Goal: Task Accomplishment & Management: Manage account settings

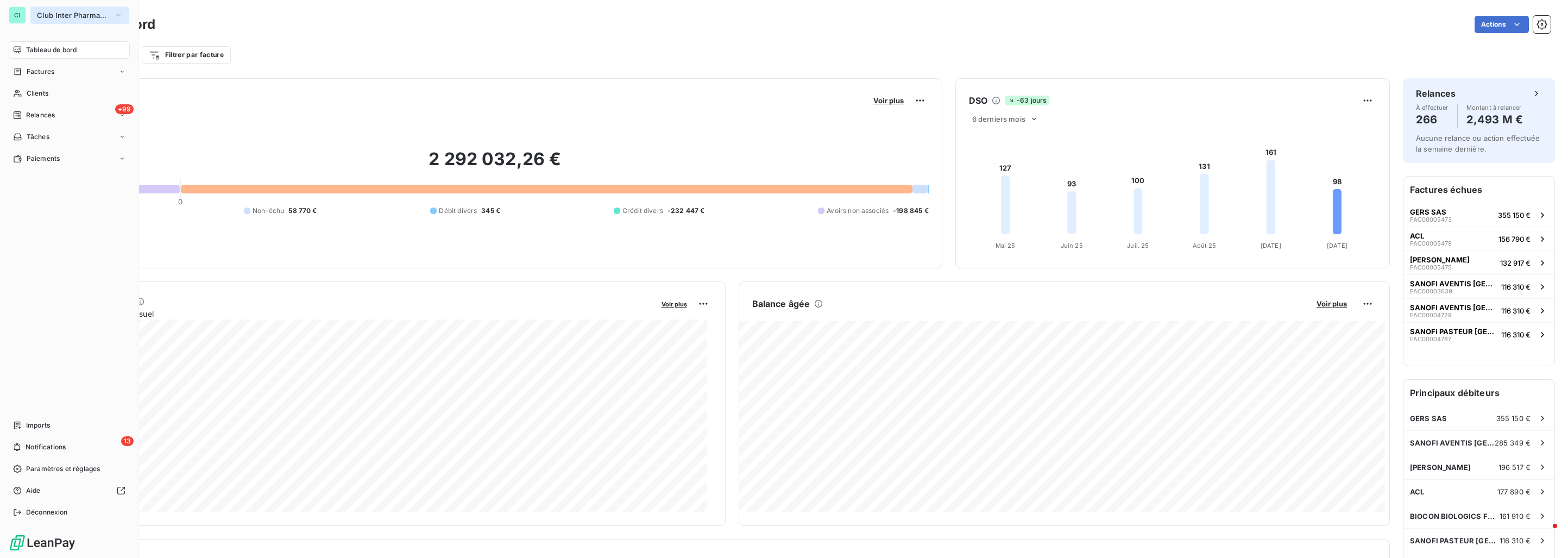
click at [43, 13] on span "Club Inter Pharmaceutique" at bounding box center [74, 15] width 73 height 9
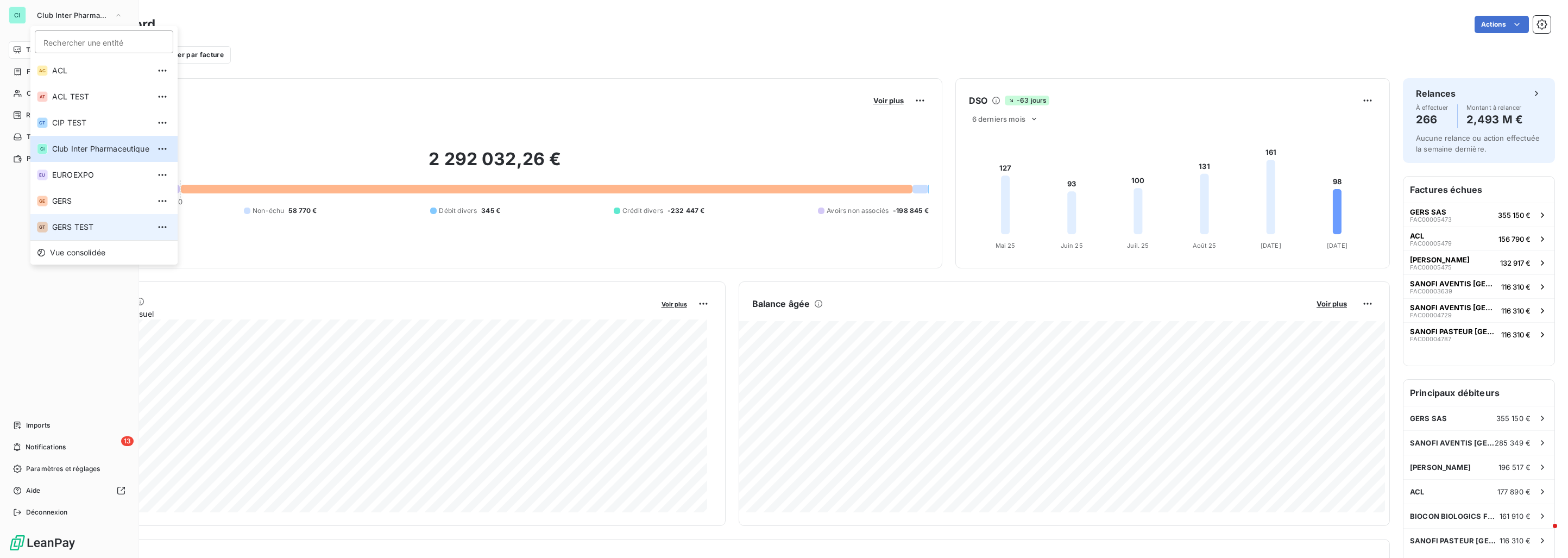
click at [77, 223] on span "GERS TEST" at bounding box center [101, 227] width 97 height 11
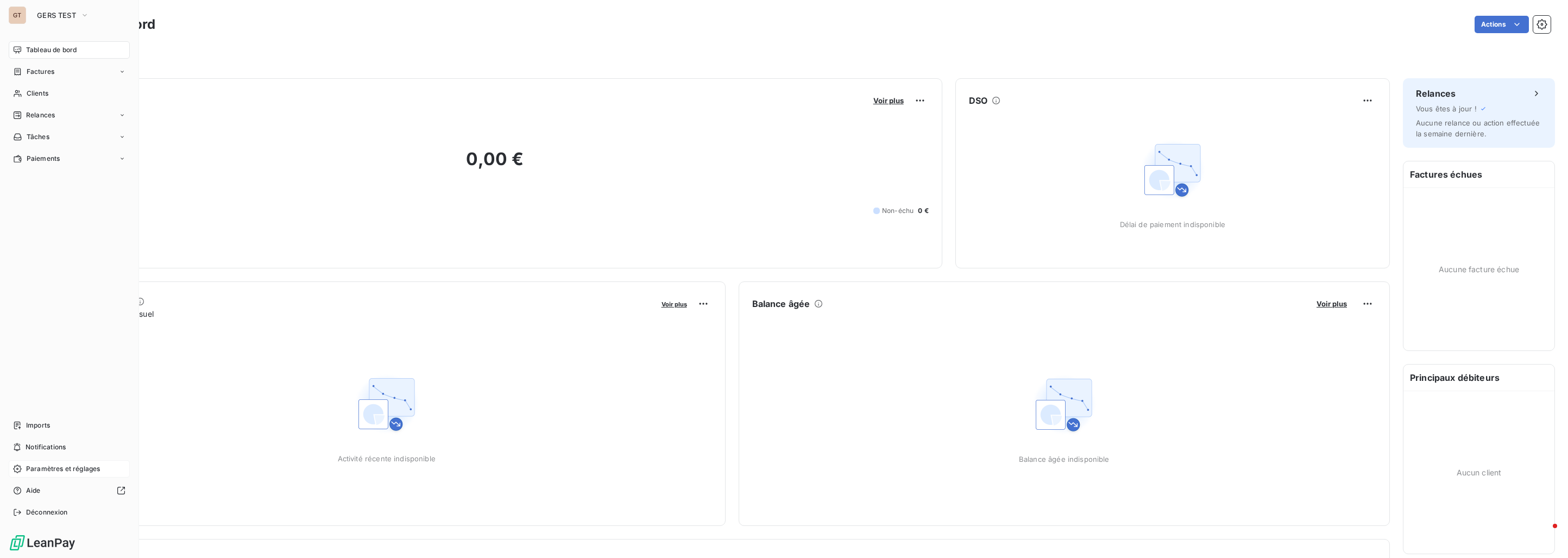
click at [47, 467] on span "Paramètres et réglages" at bounding box center [63, 469] width 74 height 10
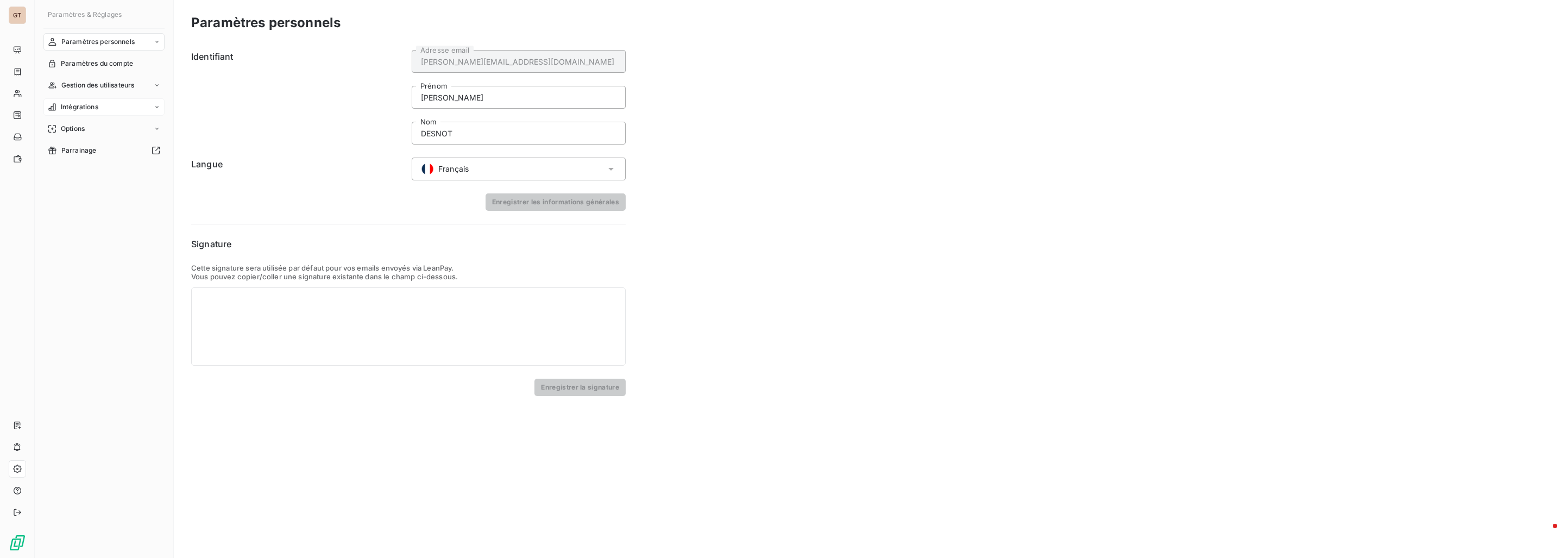
click at [97, 108] on span "Intégrations" at bounding box center [80, 107] width 38 height 10
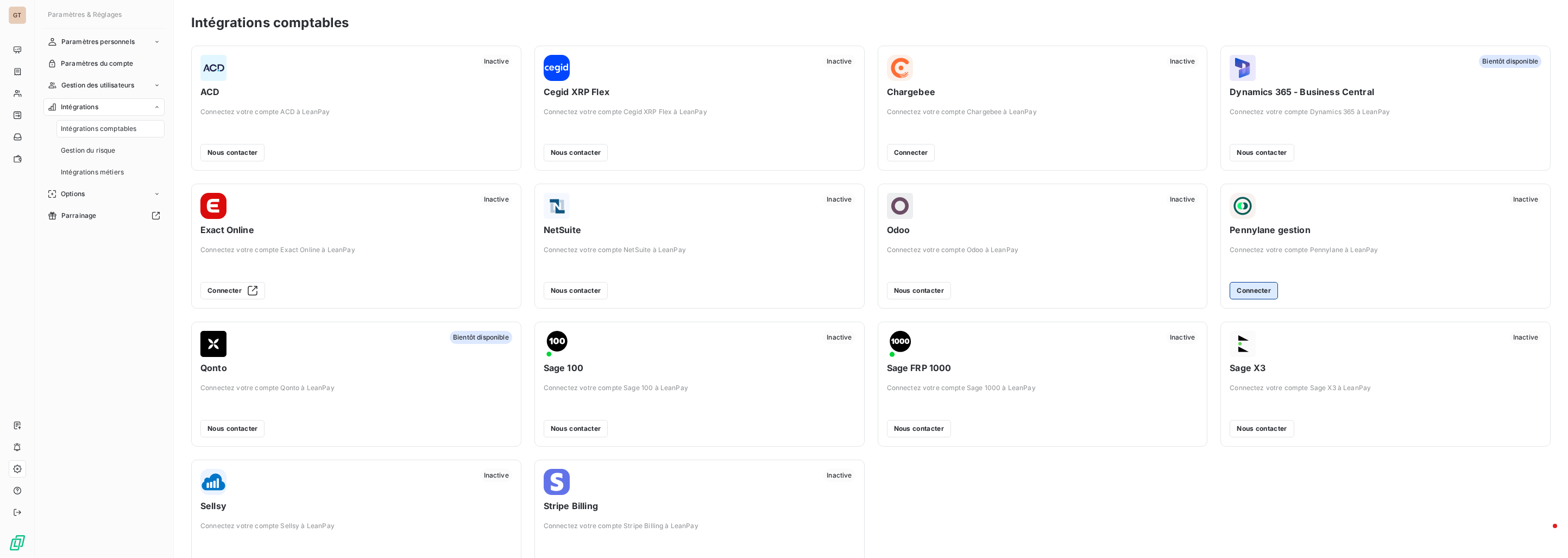
click at [1253, 286] on button "Connecter" at bounding box center [1253, 291] width 48 height 18
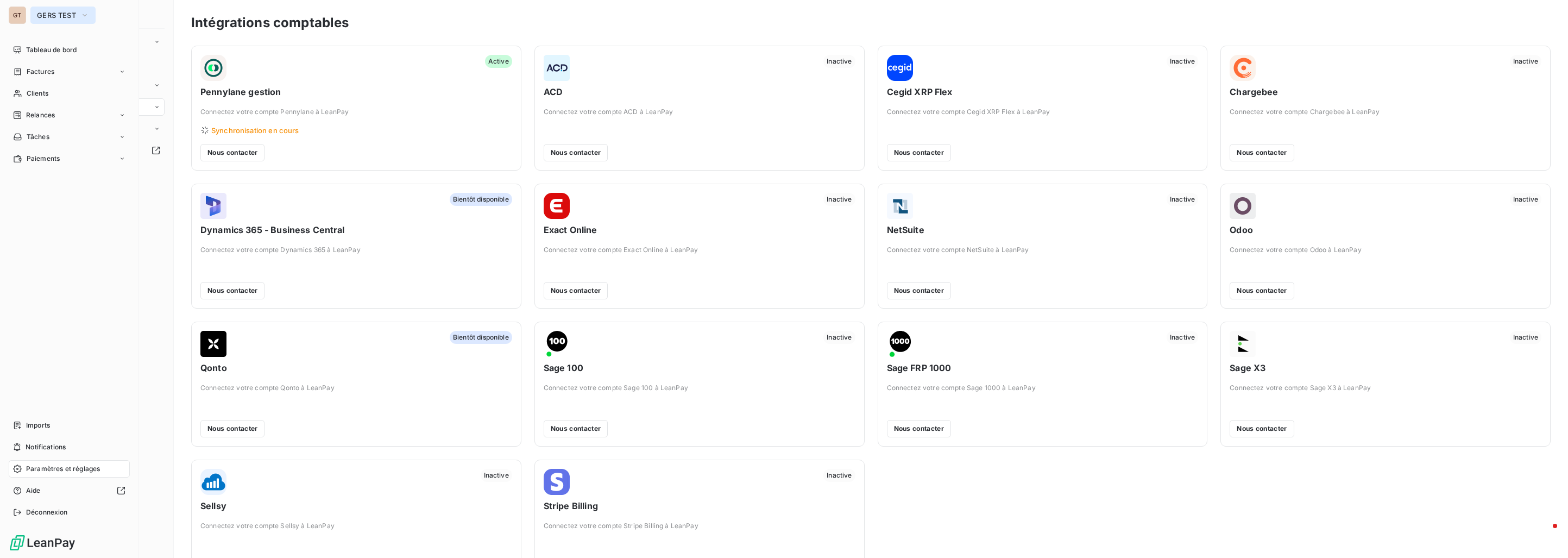
click at [51, 16] on span "GERS TEST" at bounding box center [57, 15] width 39 height 9
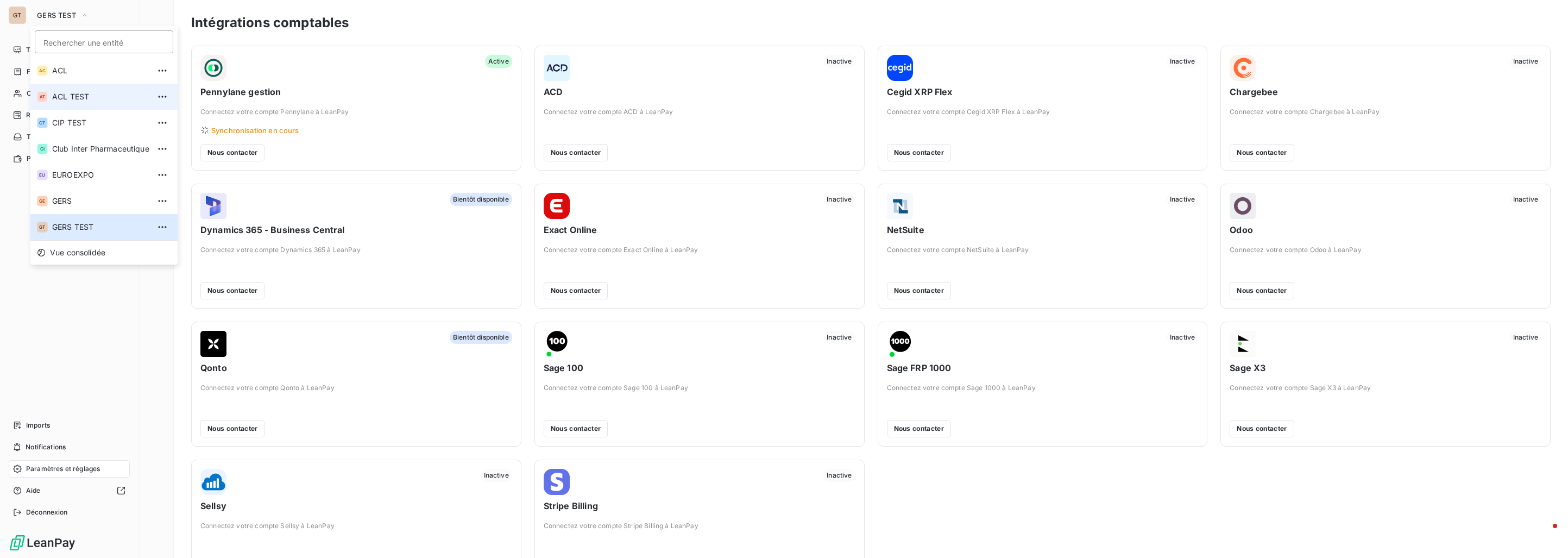
click at [72, 97] on span "ACL TEST" at bounding box center [101, 97] width 97 height 11
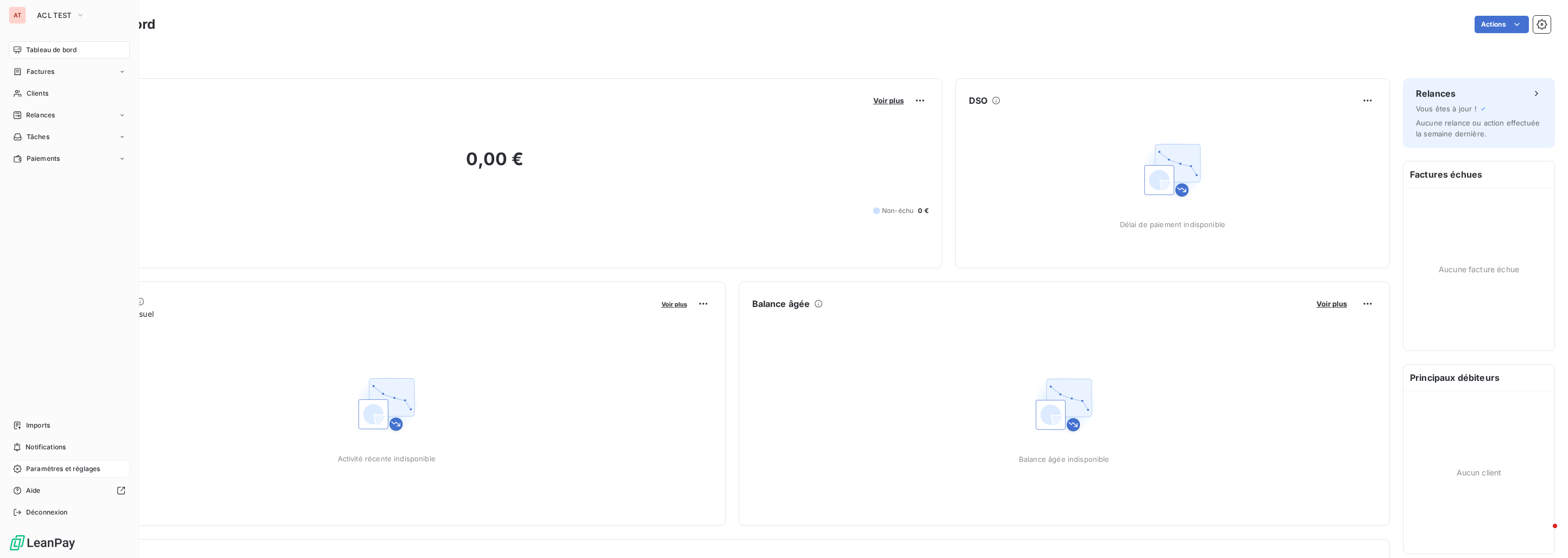
click at [47, 467] on span "Paramètres et réglages" at bounding box center [63, 469] width 74 height 10
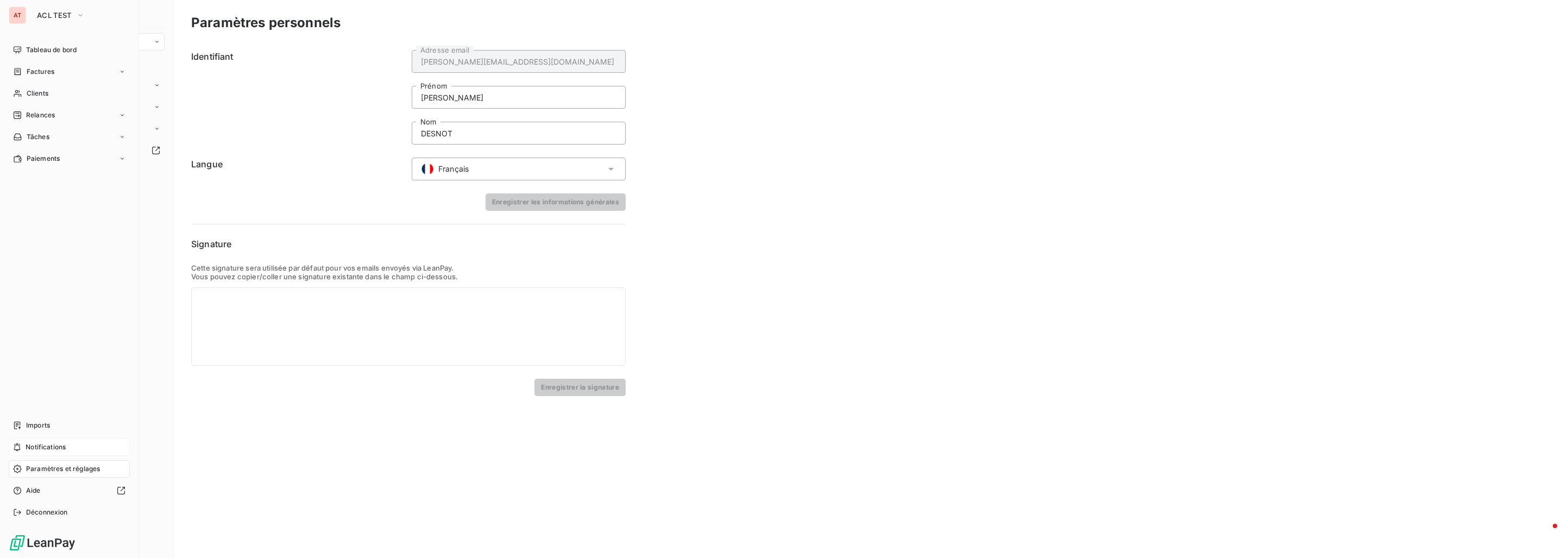
click at [55, 441] on div "Notifications" at bounding box center [69, 447] width 121 height 18
click at [53, 463] on div "Paramètres et réglages" at bounding box center [69, 469] width 121 height 18
click at [99, 105] on div "Intégrations" at bounding box center [103, 107] width 121 height 18
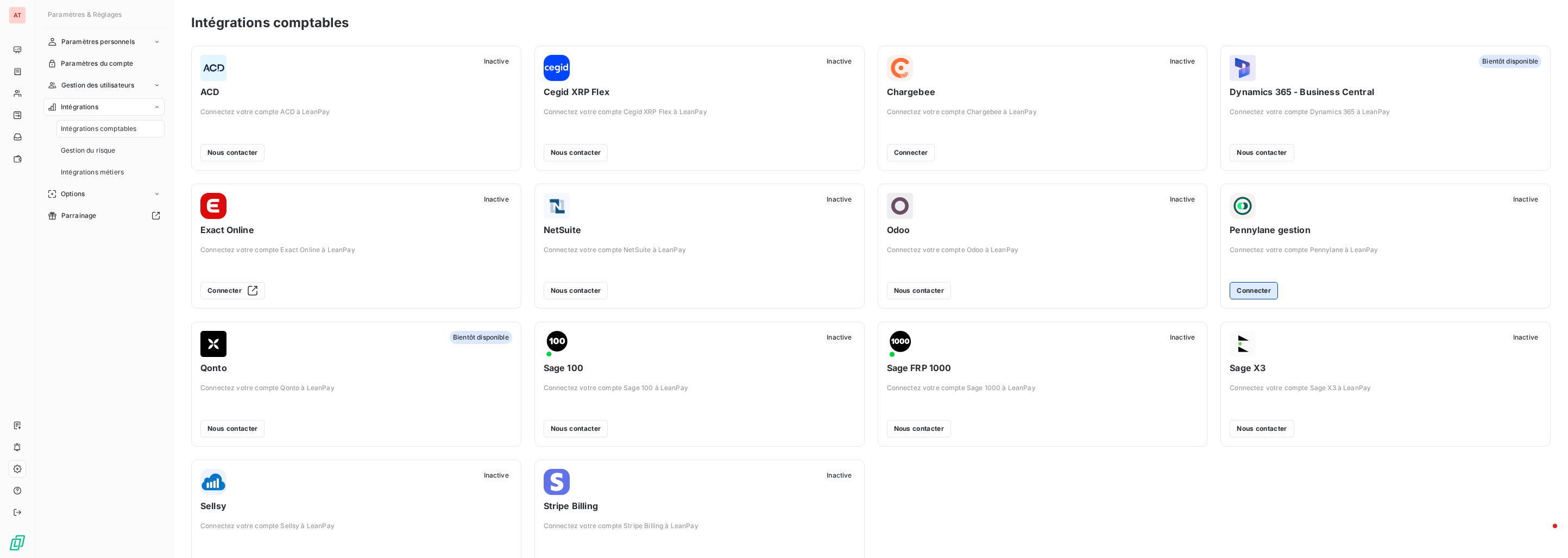
click at [1262, 292] on button "Connecter" at bounding box center [1253, 291] width 48 height 18
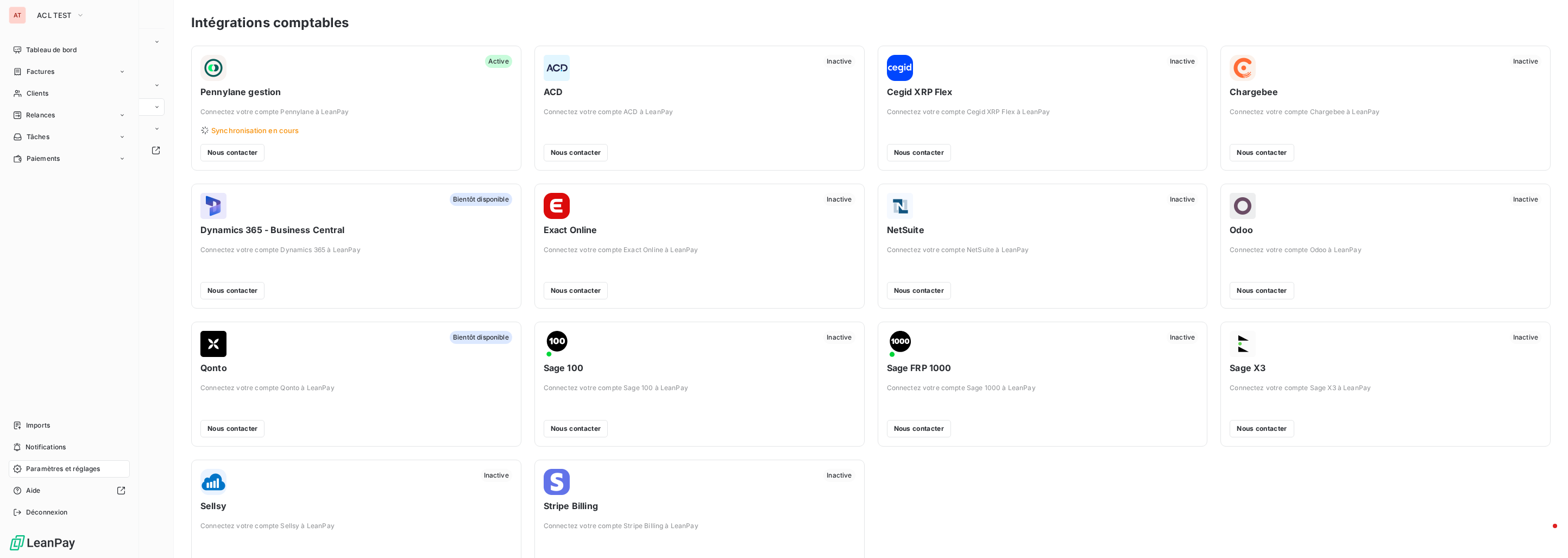
click at [18, 16] on div "AT" at bounding box center [17, 15] width 18 height 18
click at [51, 14] on span "ACL TEST" at bounding box center [54, 15] width 35 height 9
click at [122, 10] on div "ACL TEST" at bounding box center [80, 15] width 99 height 18
click at [43, 14] on span "ACL TEST" at bounding box center [54, 15] width 35 height 9
click at [83, 337] on div "Tableau de bord Factures Clients Relances Tâches Paiements Imports Notification…" at bounding box center [69, 281] width 121 height 480
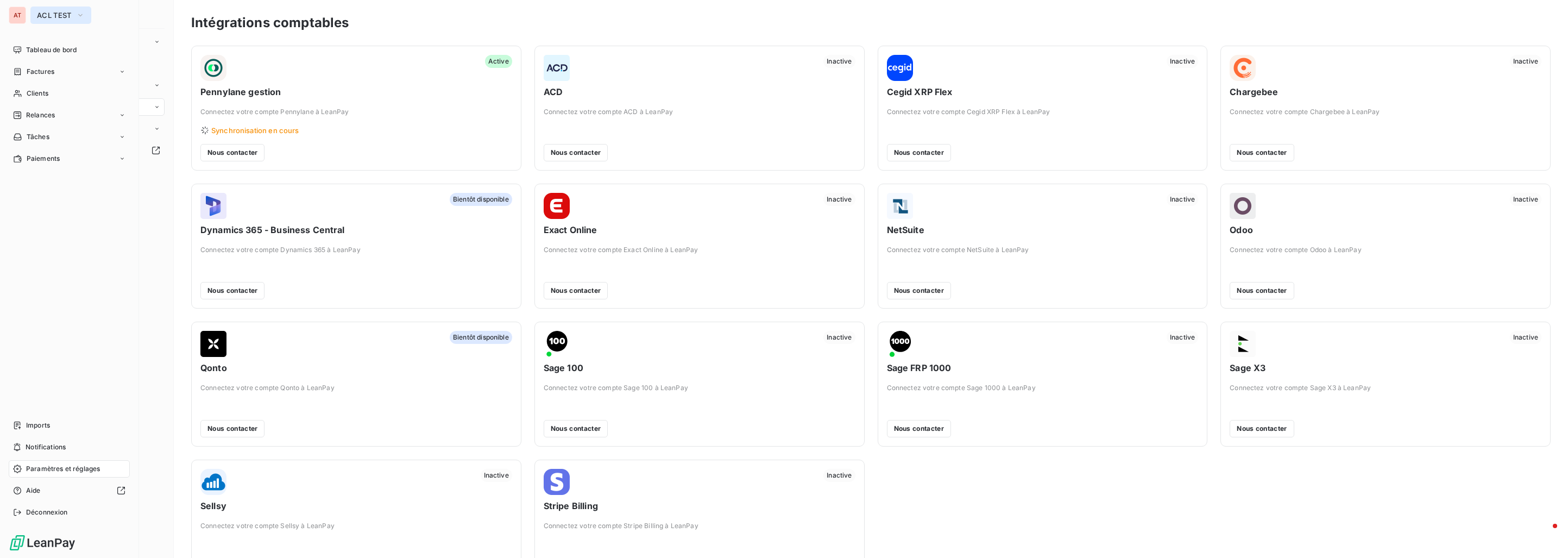
click at [63, 18] on span "ACL TEST" at bounding box center [54, 15] width 35 height 9
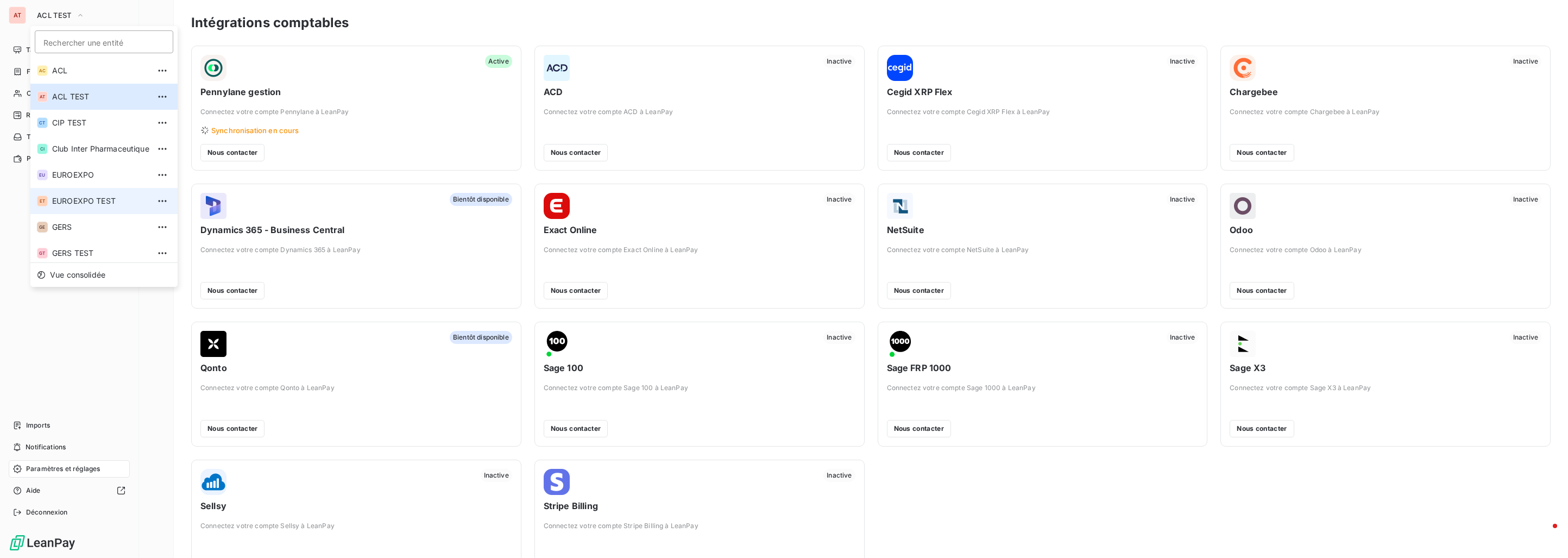
click at [96, 197] on span "EUROEXPO TEST" at bounding box center [101, 201] width 97 height 11
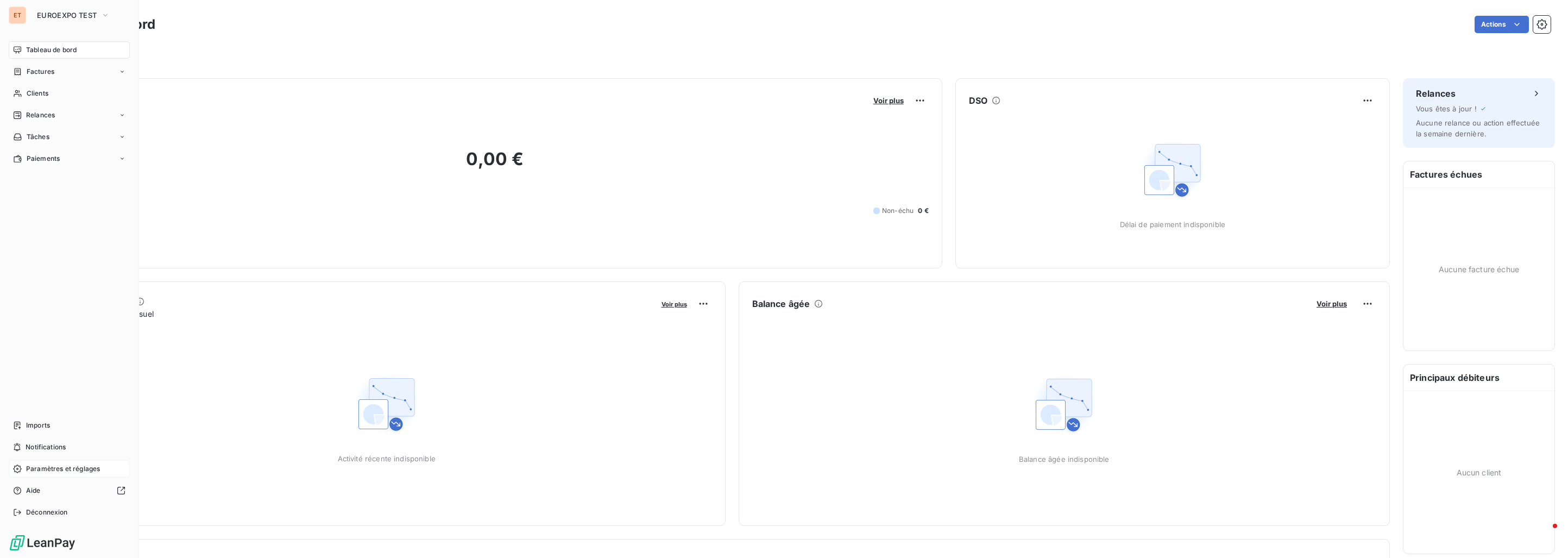
click at [68, 464] on span "Paramètres et réglages" at bounding box center [63, 469] width 74 height 10
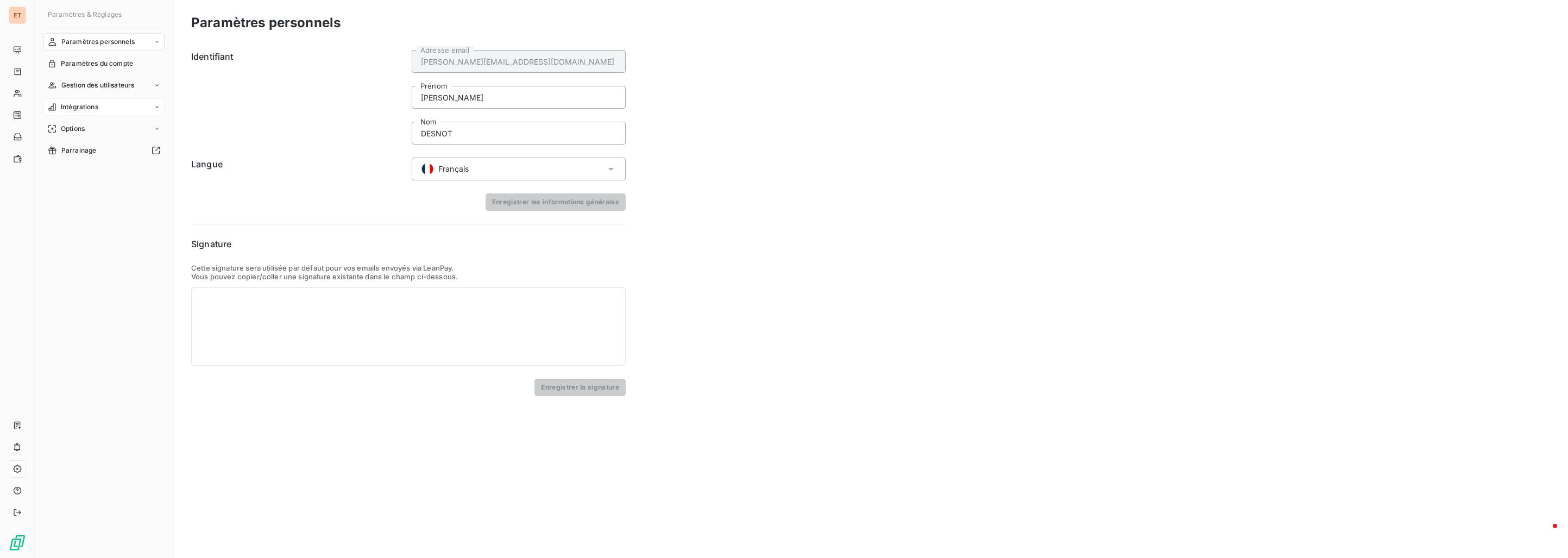
click at [98, 104] on span "Intégrations" at bounding box center [80, 107] width 38 height 10
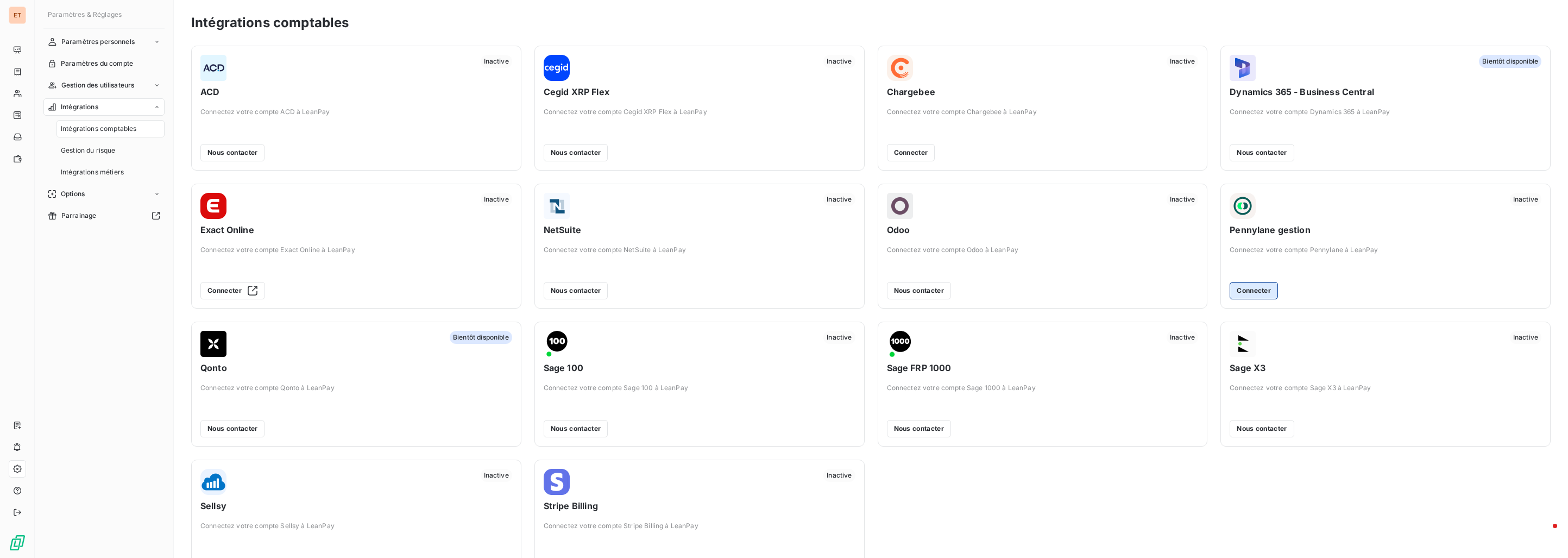
click at [1255, 285] on button "Connecter" at bounding box center [1253, 291] width 48 height 18
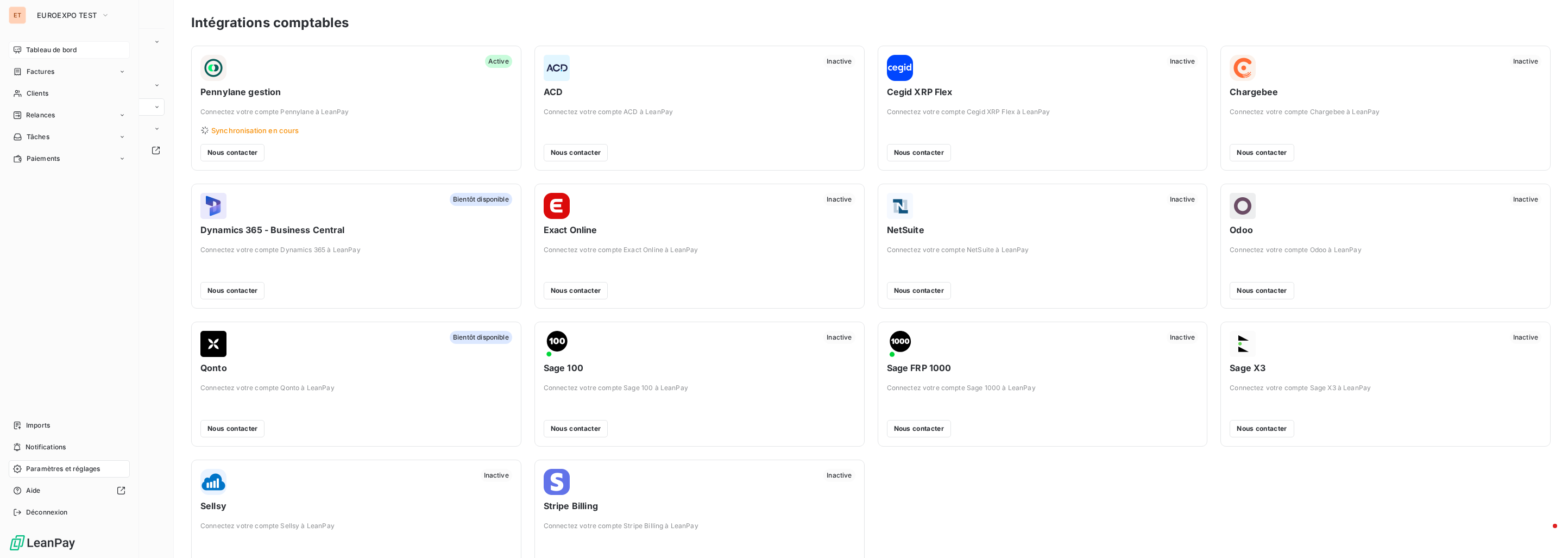
click at [39, 47] on span "Tableau de bord" at bounding box center [51, 50] width 51 height 10
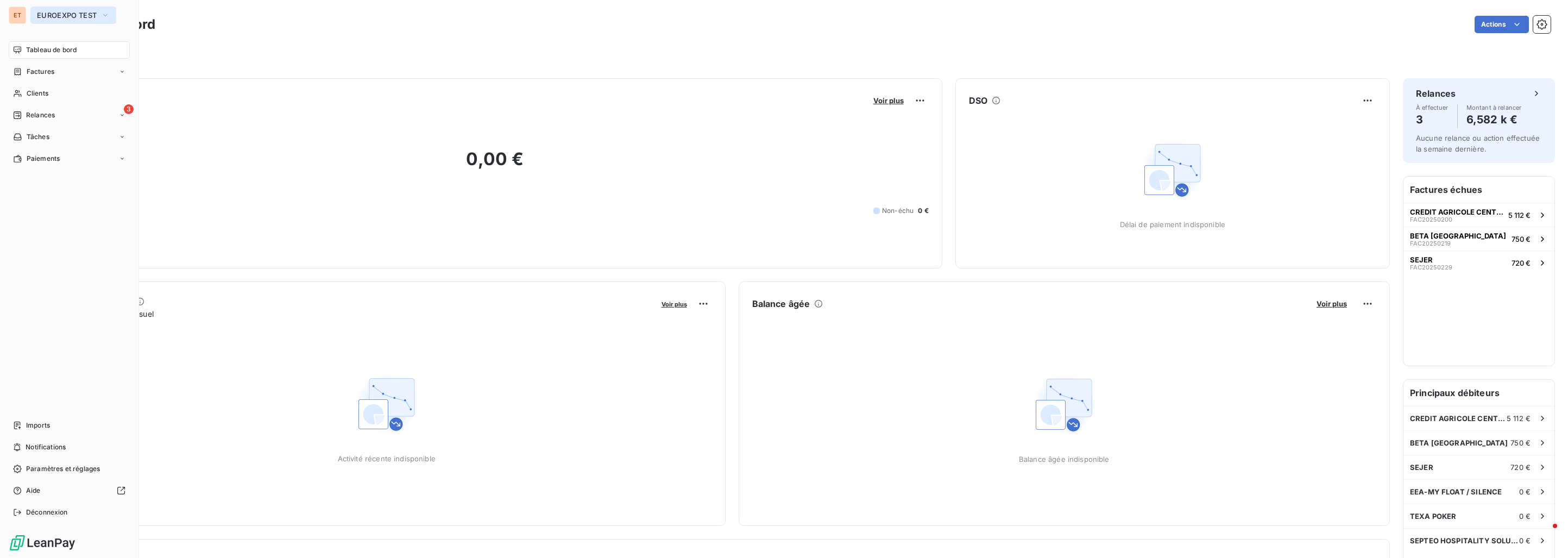
click at [43, 13] on span "EUROEXPO TEST" at bounding box center [67, 15] width 60 height 9
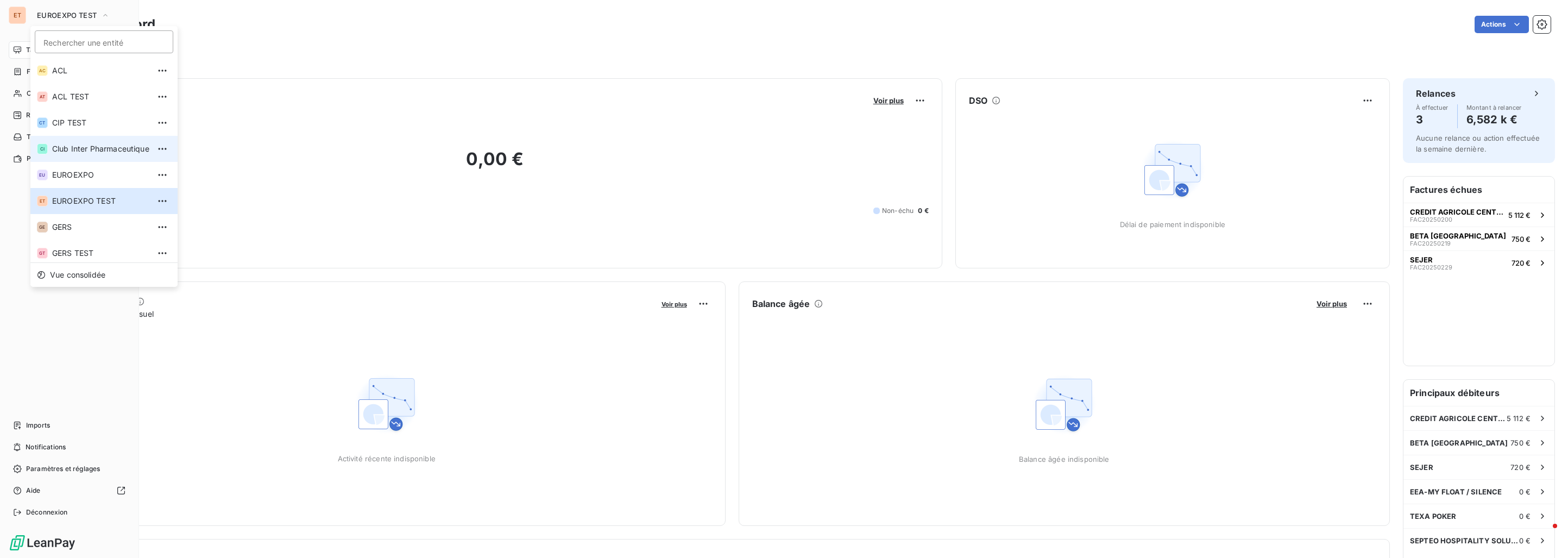
click at [72, 144] on span "Club Inter Pharmaceutique" at bounding box center [101, 149] width 97 height 11
